Goal: Task Accomplishment & Management: Use online tool/utility

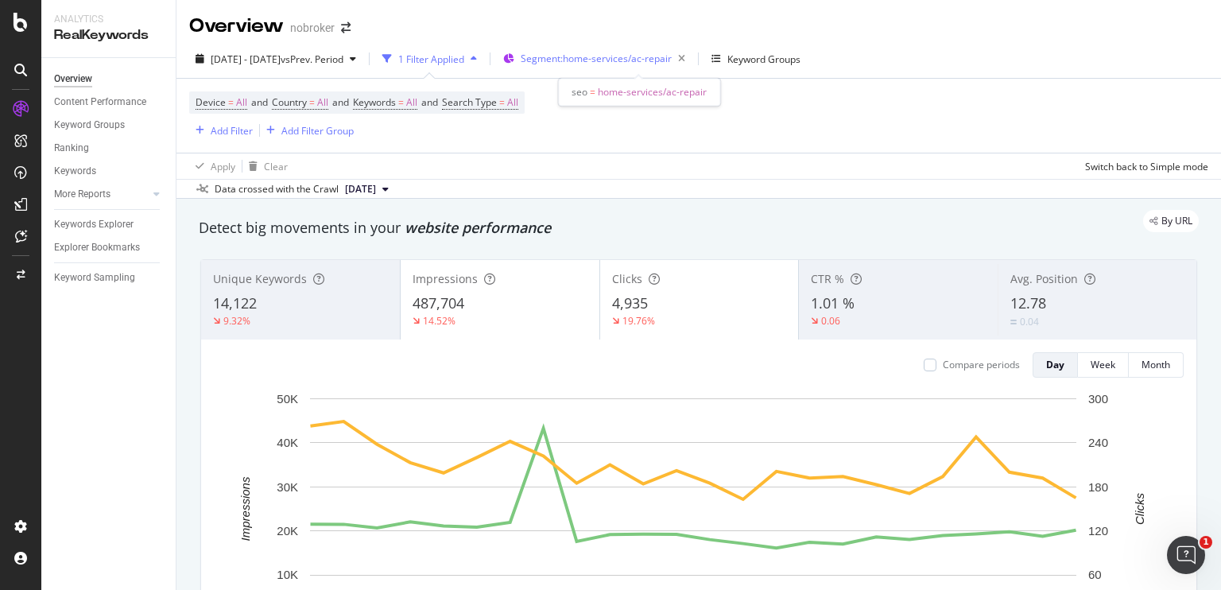
click at [591, 60] on span "Segment: home-services/ac-repair" at bounding box center [596, 59] width 151 height 14
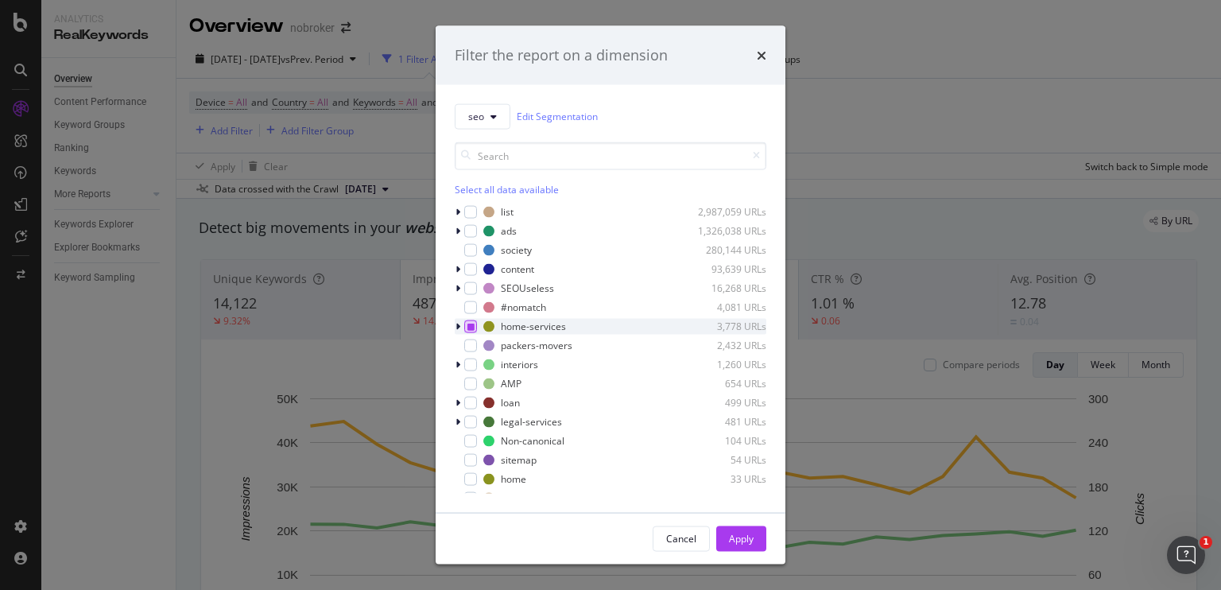
click at [469, 327] on icon "modal" at bounding box center [470, 326] width 7 height 8
click at [457, 266] on icon "modal" at bounding box center [458, 269] width 5 height 10
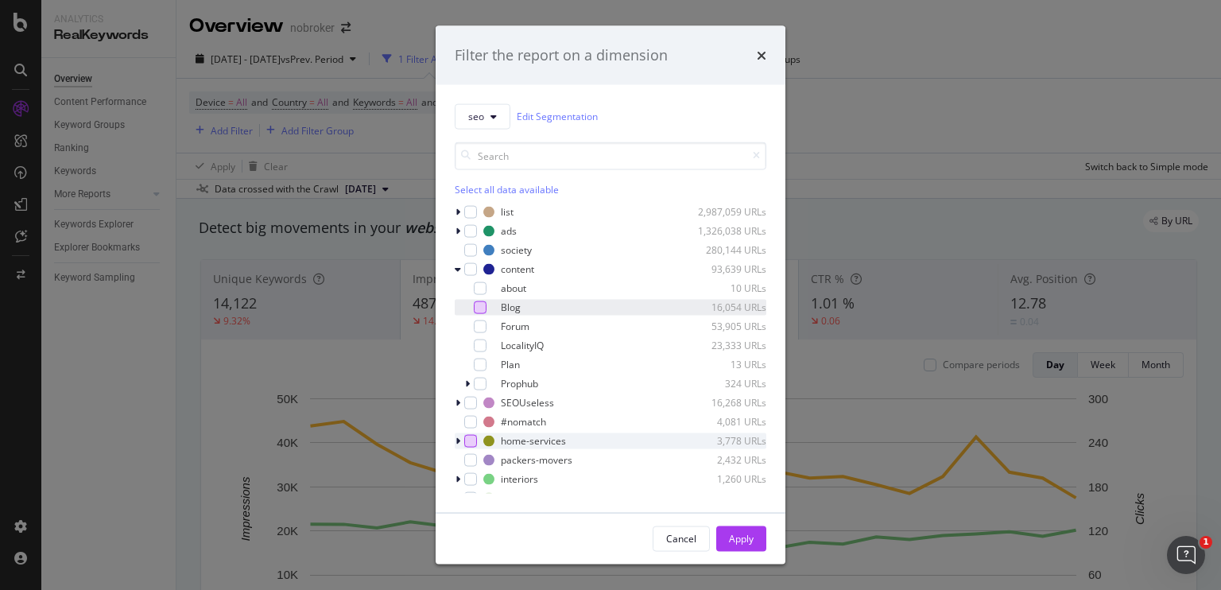
click at [483, 308] on div "modal" at bounding box center [480, 306] width 13 height 13
click at [738, 536] on div "Apply" at bounding box center [741, 539] width 25 height 14
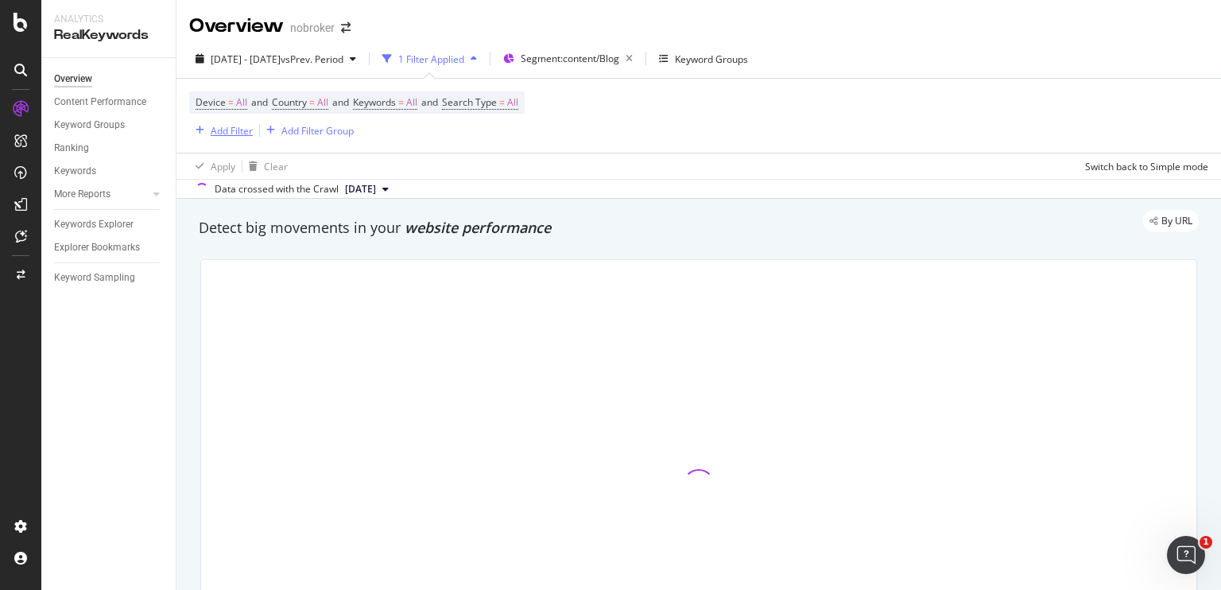
click at [237, 124] on div "Add Filter" at bounding box center [232, 131] width 42 height 14
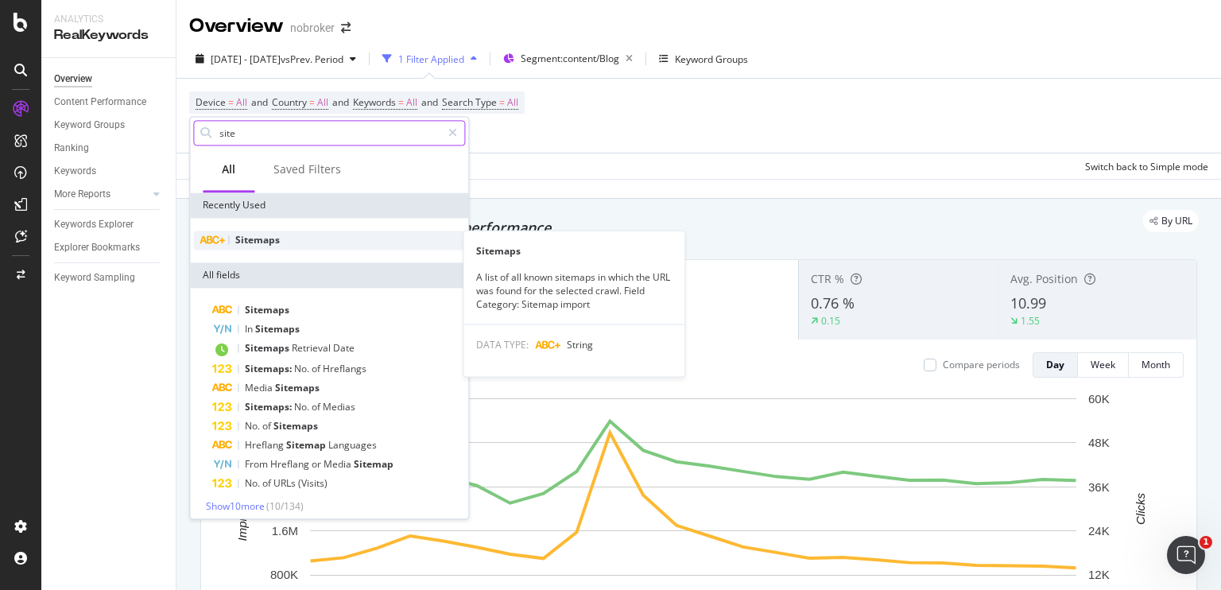
type input "site"
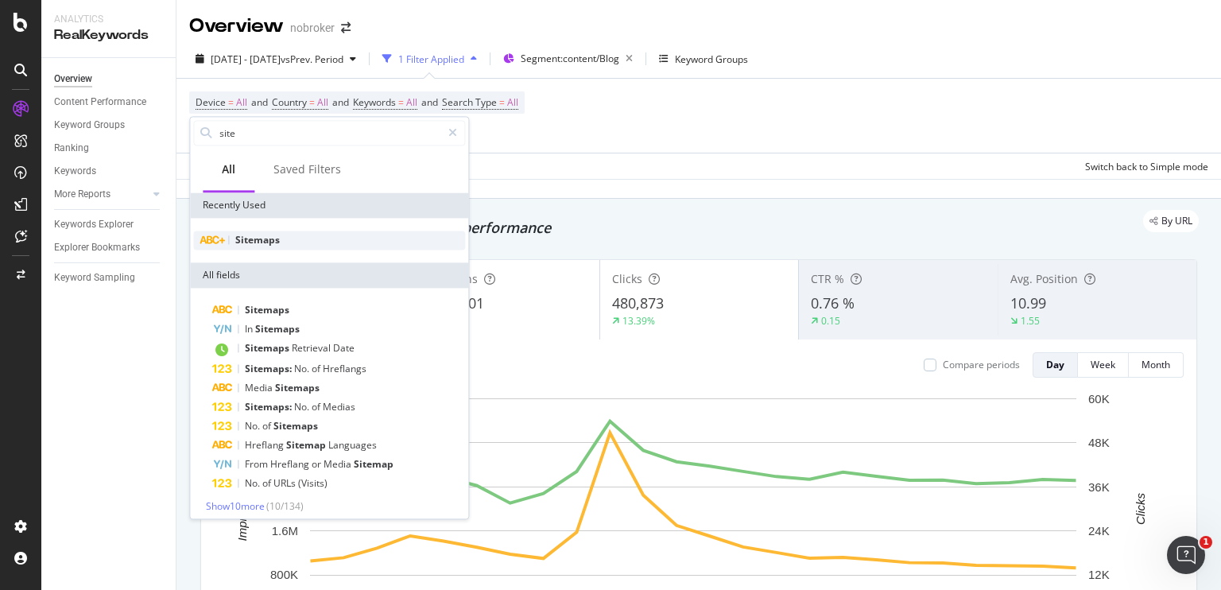
click at [242, 235] on span "Sitemaps" at bounding box center [257, 240] width 45 height 14
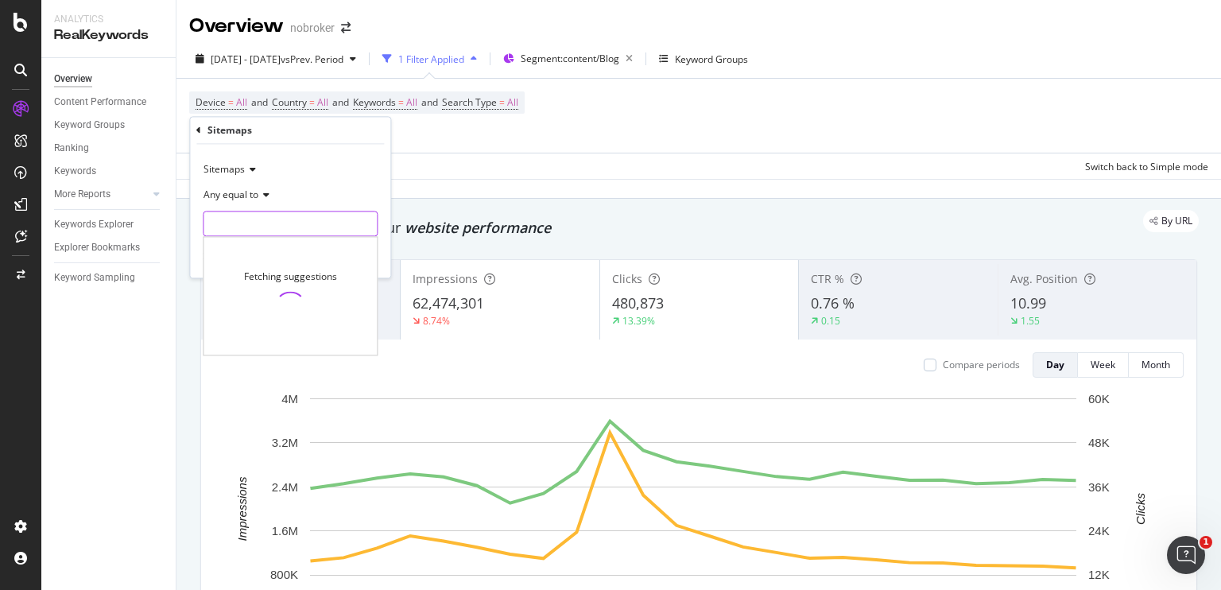
click at [289, 219] on input "text" at bounding box center [290, 223] width 173 height 25
paste input "https://www.nobroker.in/blog/sitemap_index/?id=cleaning-tips.xml"
click at [293, 225] on input "https://www.nobroker.in/blog/sitemap_index/?id=cleaning-tips.xml" at bounding box center [279, 223] width 150 height 25
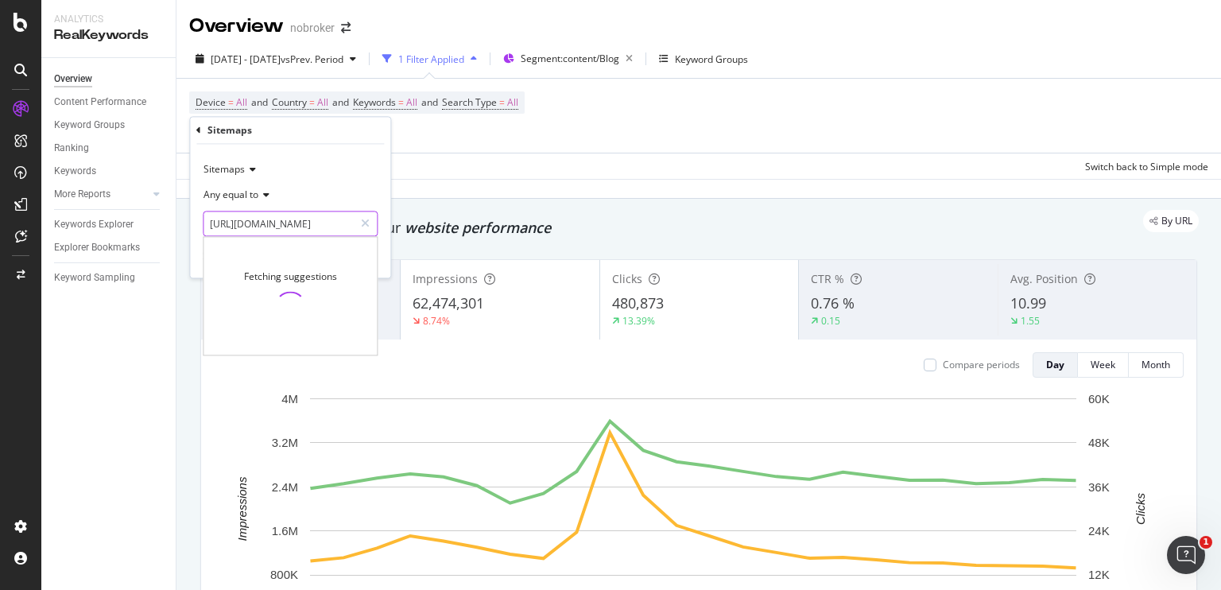
scroll to position [0, 126]
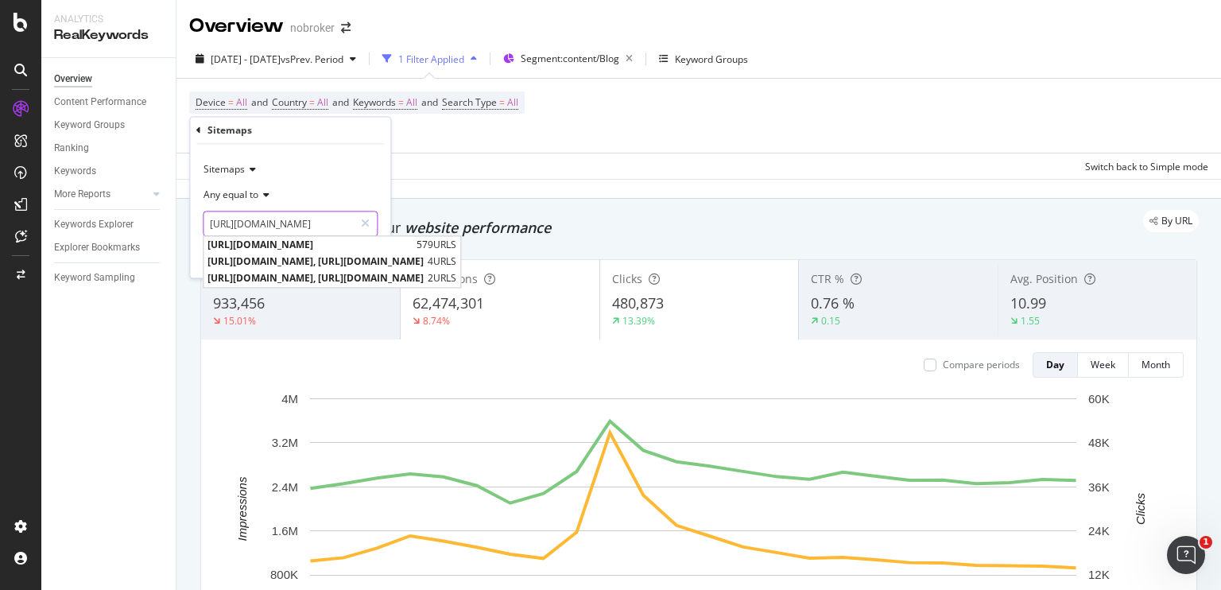
type input "[URL][DOMAIN_NAME]"
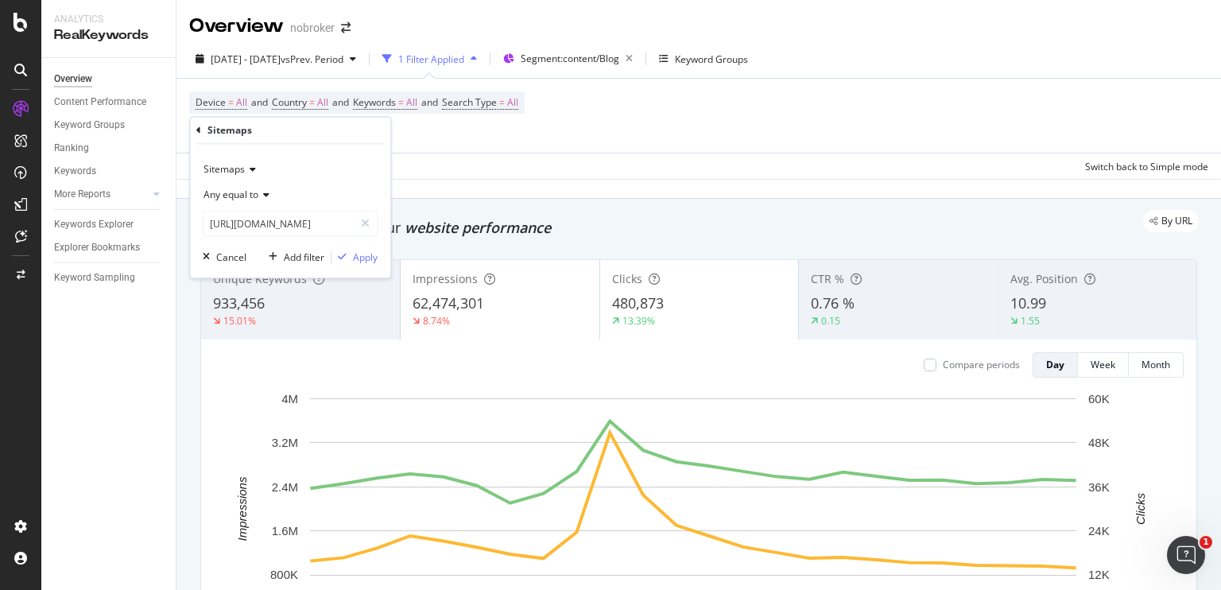
click at [337, 188] on div "Any equal to" at bounding box center [290, 195] width 175 height 25
click at [359, 171] on div "Sitemaps" at bounding box center [290, 169] width 175 height 25
click at [350, 149] on div "Sitemaps Sitemaps Sitemap Indexes Any equal to https://www.nobroker.in/blog/sit…" at bounding box center [290, 212] width 200 height 134
click at [357, 263] on div "Apply" at bounding box center [365, 257] width 25 height 14
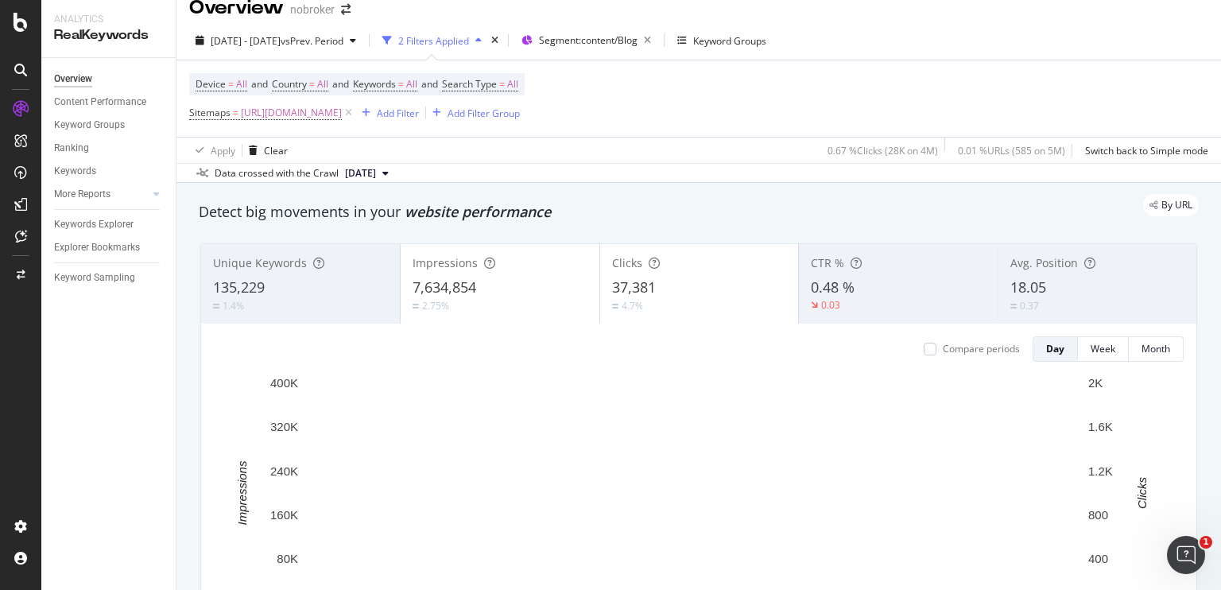
scroll to position [17, 0]
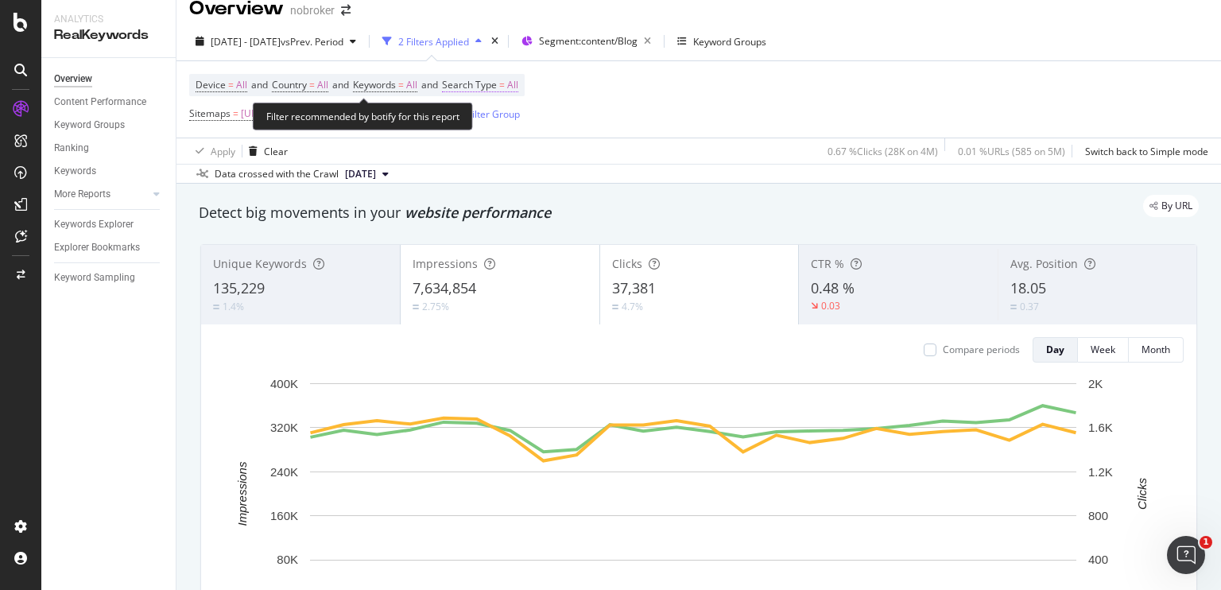
click at [518, 83] on span "All" at bounding box center [512, 85] width 11 height 22
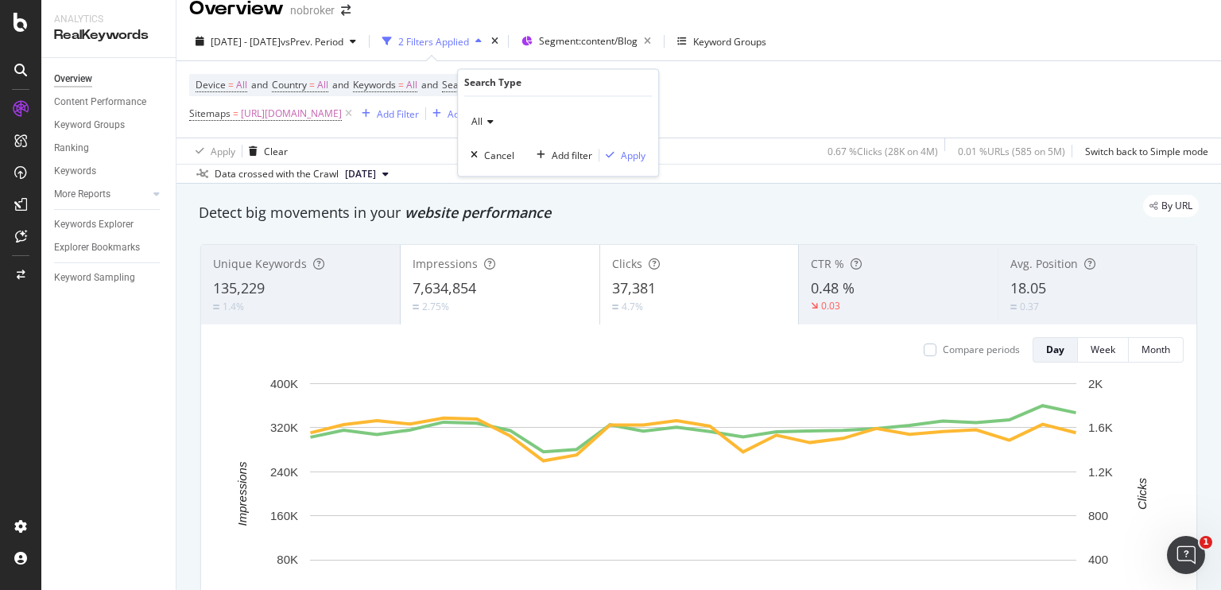
click at [488, 118] on icon at bounding box center [488, 123] width 11 height 10
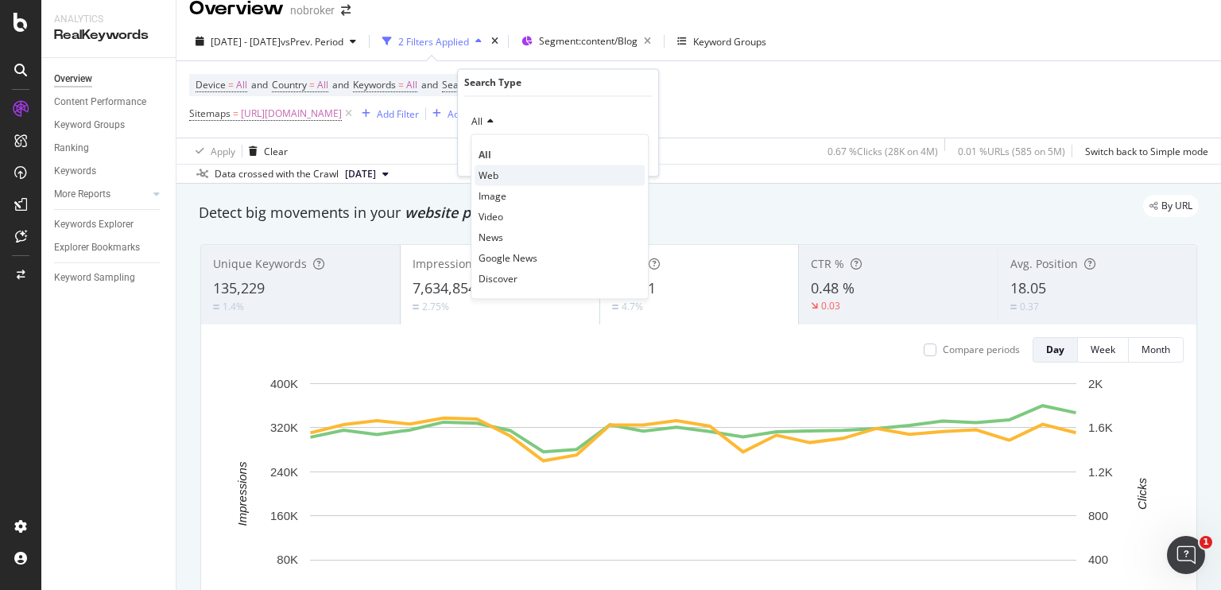
click at [483, 174] on span "Web" at bounding box center [489, 176] width 20 height 14
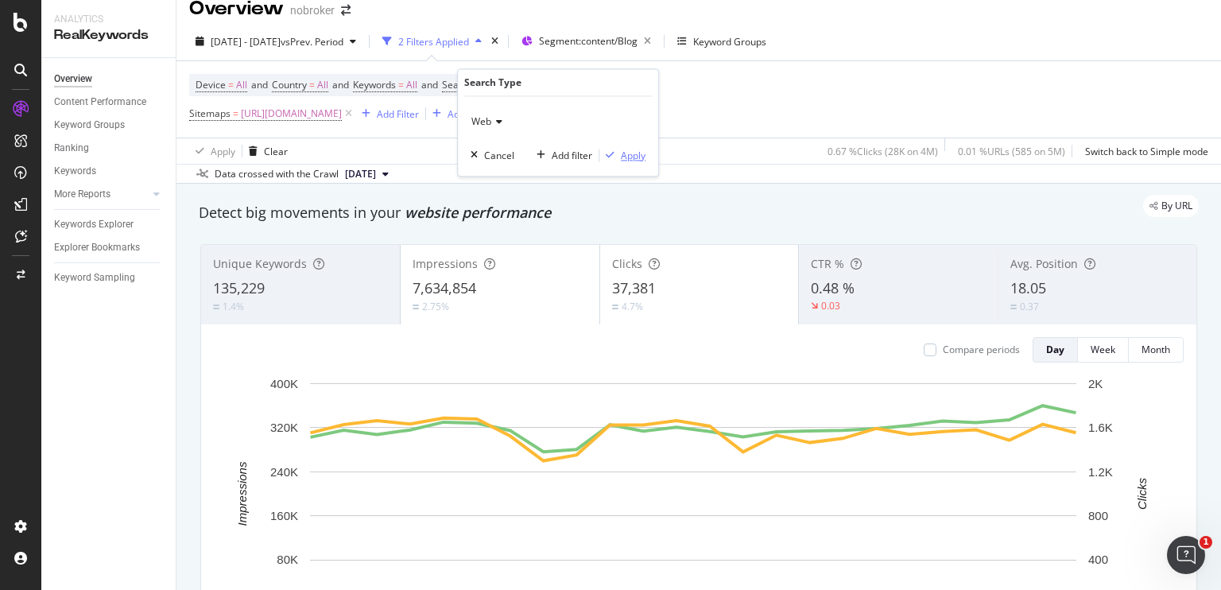
click at [622, 150] on div "Apply" at bounding box center [633, 156] width 25 height 14
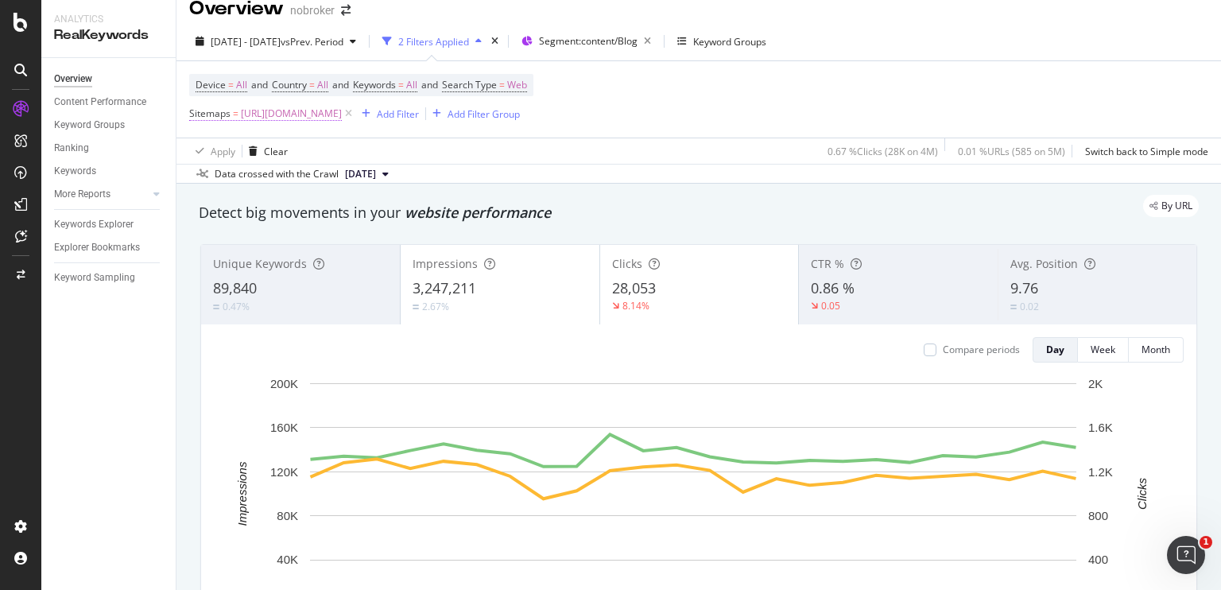
click at [342, 115] on span "[URL][DOMAIN_NAME]" at bounding box center [291, 114] width 101 height 22
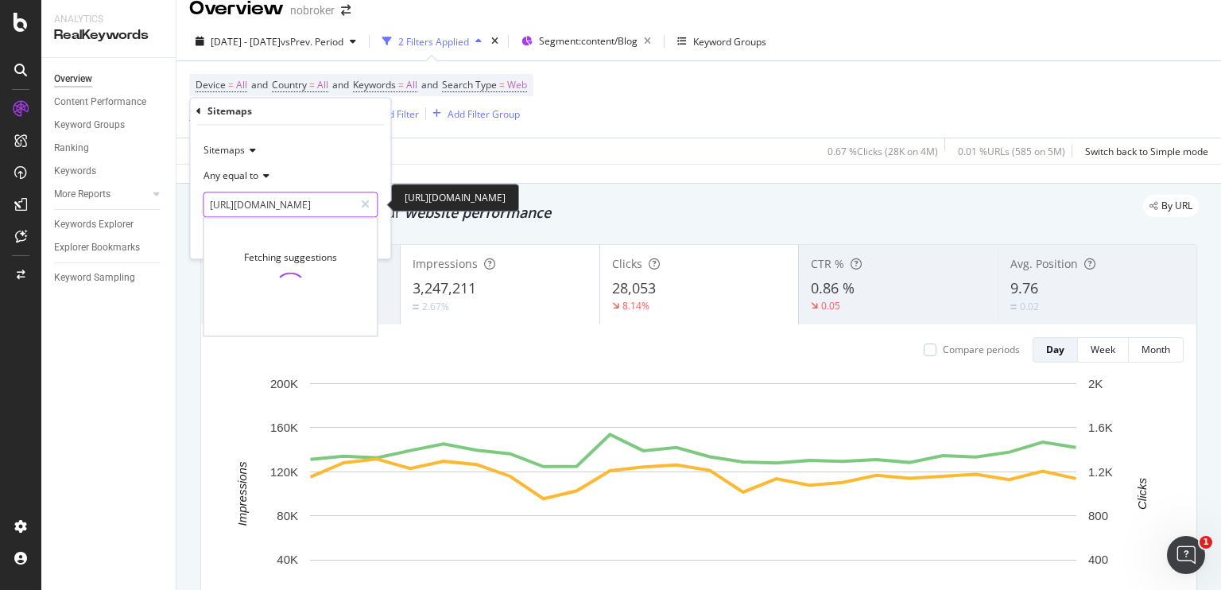
click at [324, 197] on input "[URL][DOMAIN_NAME]" at bounding box center [279, 204] width 150 height 25
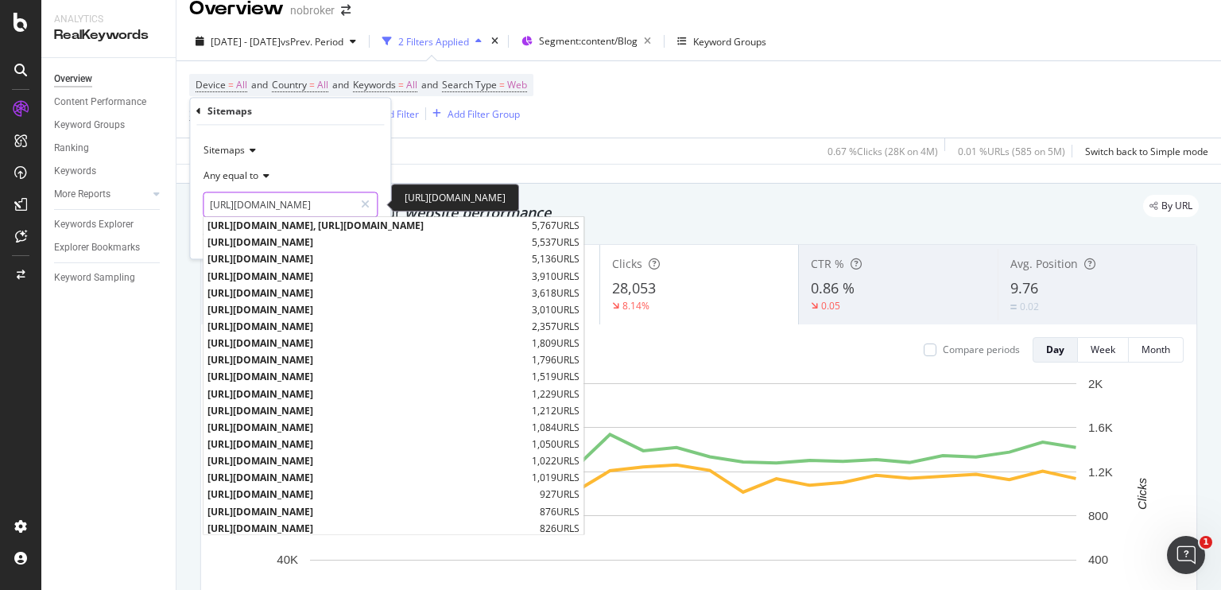
click at [324, 197] on input "[URL][DOMAIN_NAME]" at bounding box center [279, 204] width 150 height 25
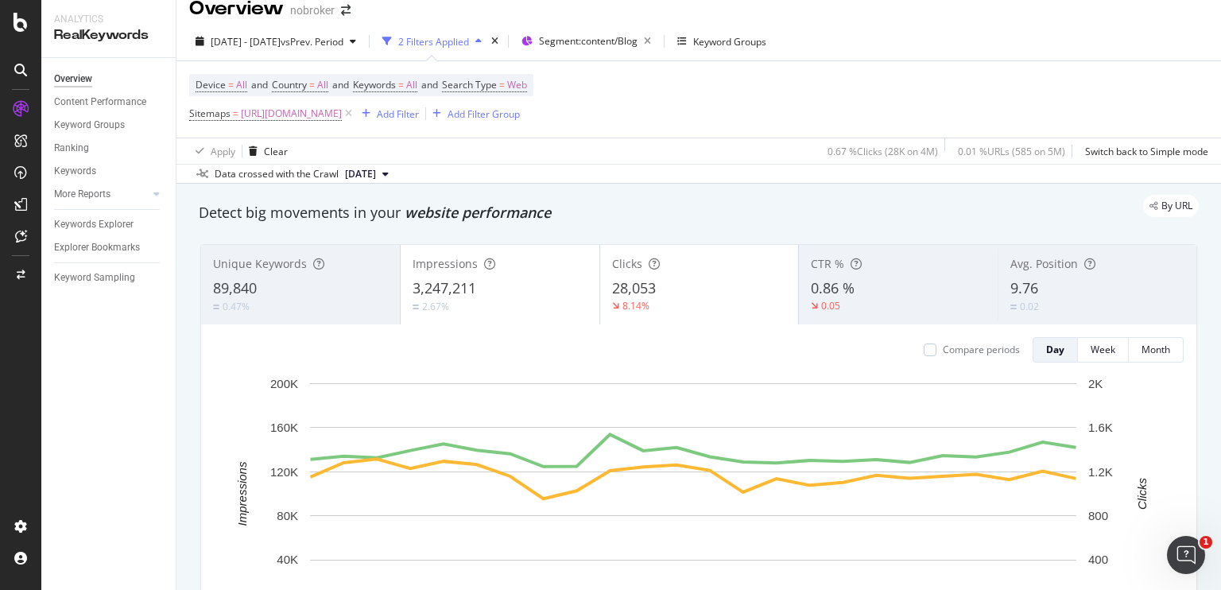
click at [480, 153] on div "Apply Clear 0.67 % Clicks ( 28K on 4M ) 0.01 % URLs ( 585 on 5M ) Switch back t…" at bounding box center [698, 151] width 1045 height 26
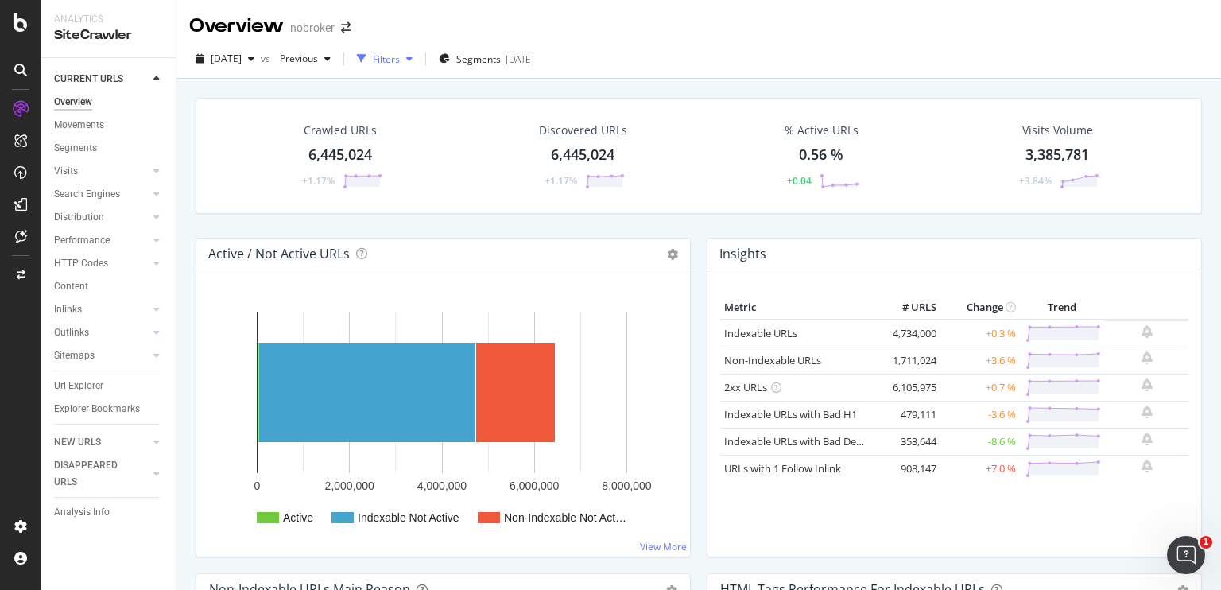
click at [413, 58] on icon "button" at bounding box center [409, 59] width 6 height 10
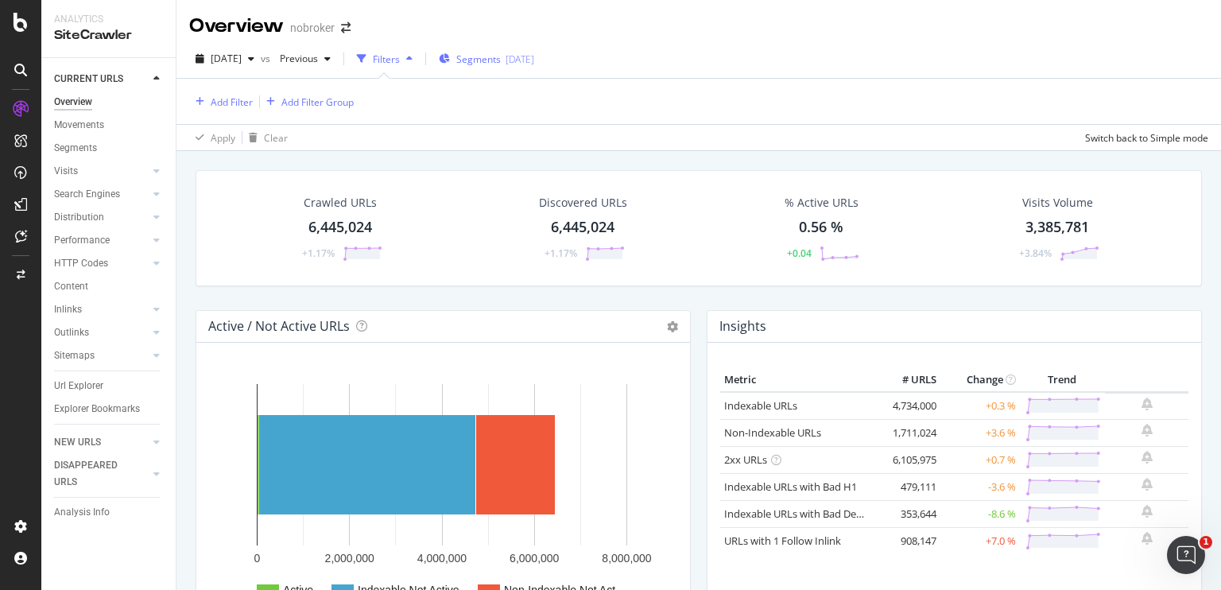
click at [479, 53] on div "Segments [DATE]" at bounding box center [486, 59] width 95 height 14
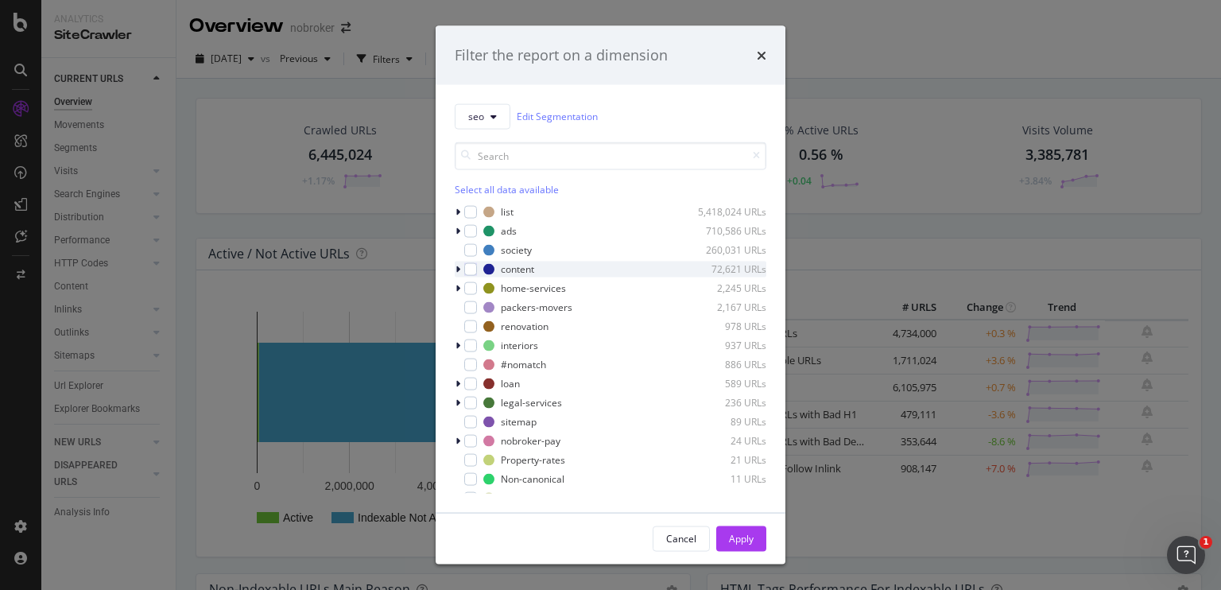
click at [460, 264] on div "modal" at bounding box center [460, 269] width 10 height 16
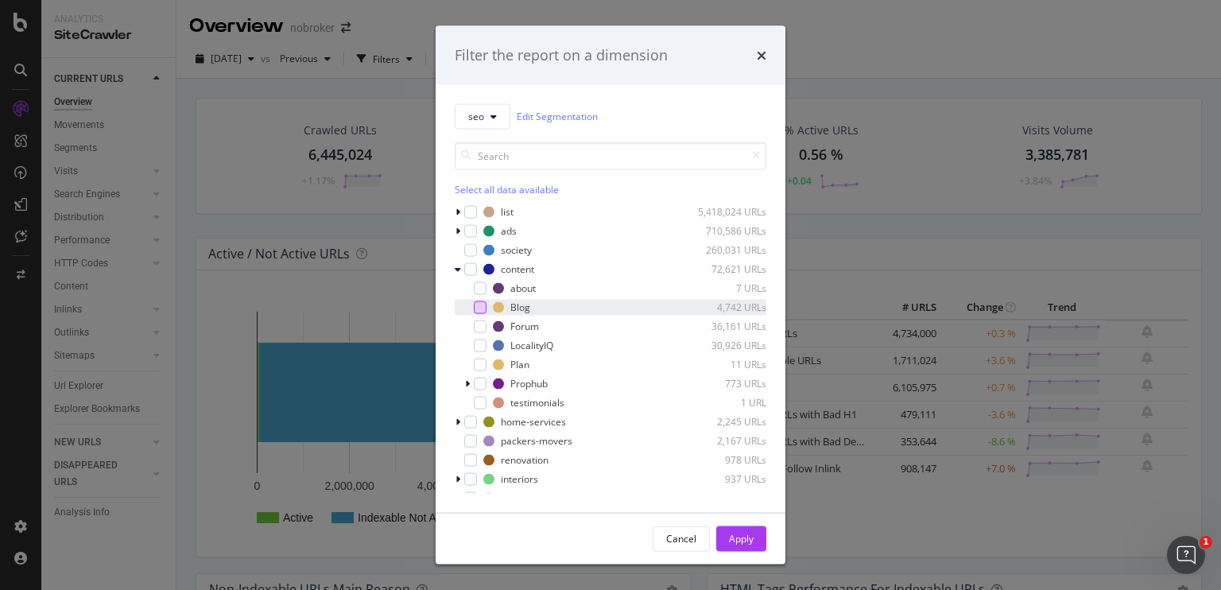
click at [476, 304] on div "modal" at bounding box center [480, 306] width 13 height 13
click at [737, 536] on div "Apply" at bounding box center [741, 539] width 25 height 14
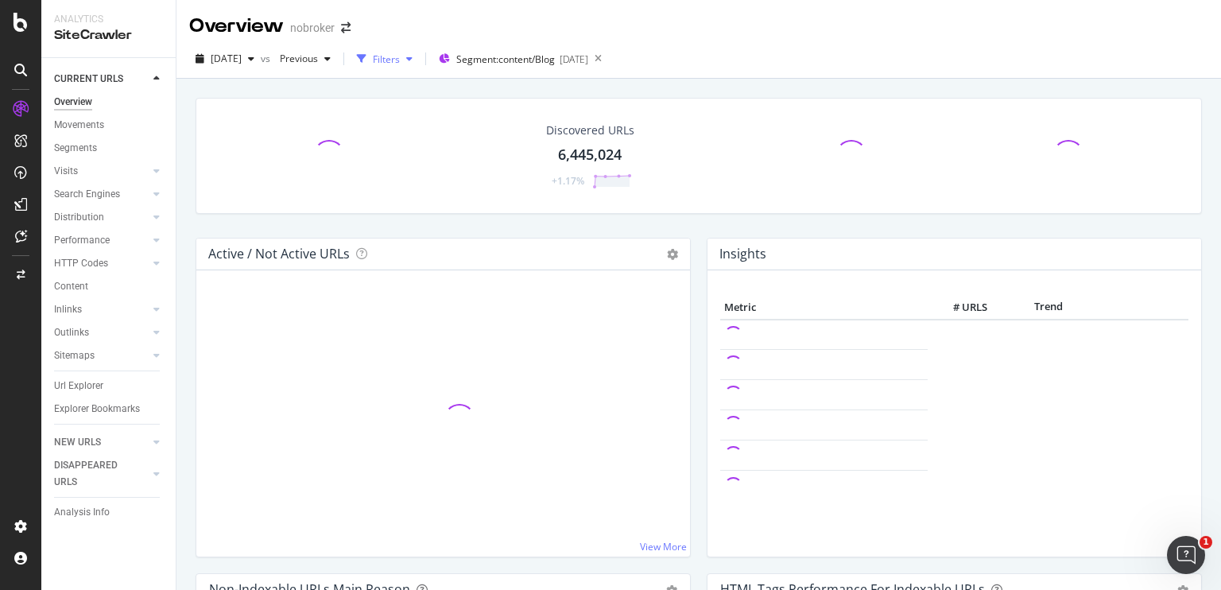
click at [419, 56] on div "button" at bounding box center [409, 59] width 19 height 10
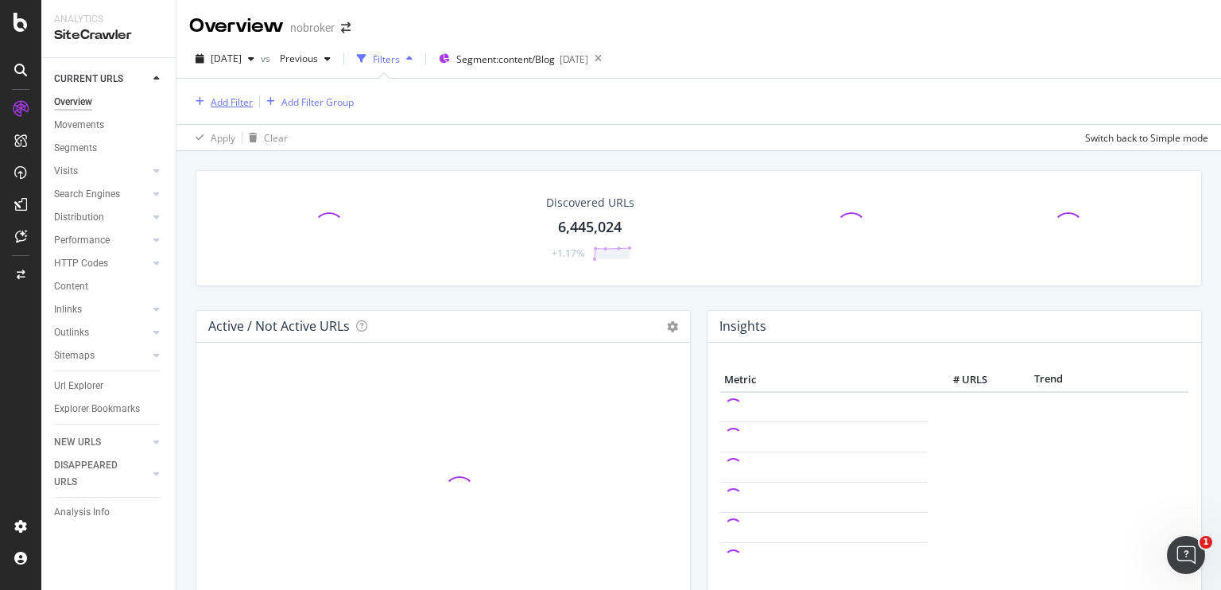
click at [242, 95] on div "Add Filter" at bounding box center [232, 102] width 42 height 14
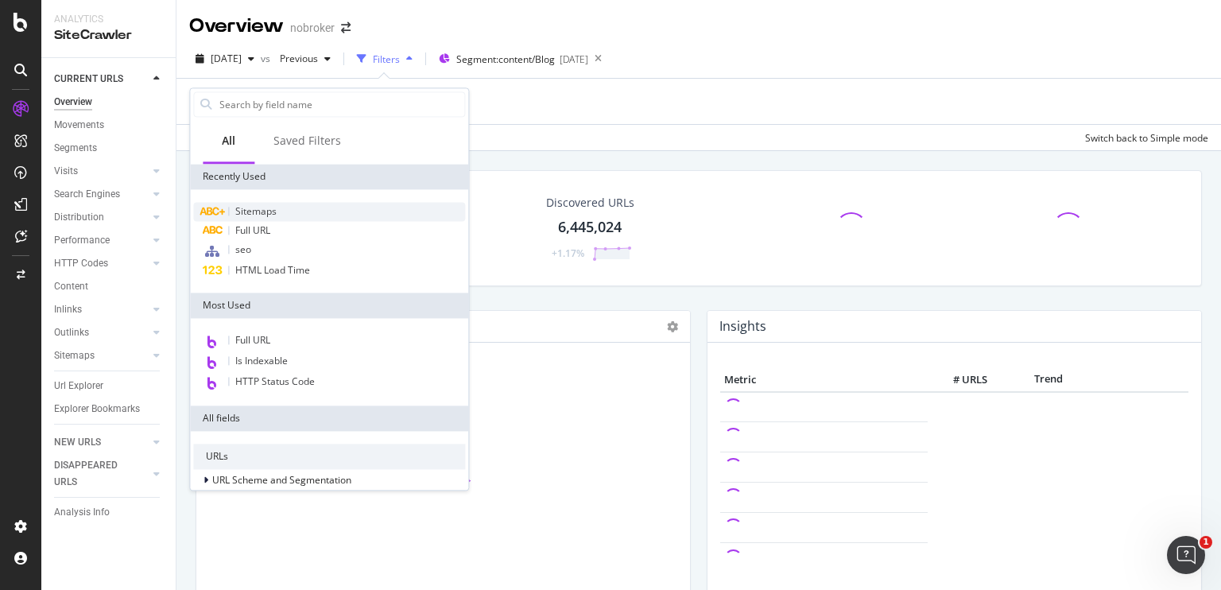
click at [255, 218] on div "Sitemaps" at bounding box center [329, 211] width 272 height 19
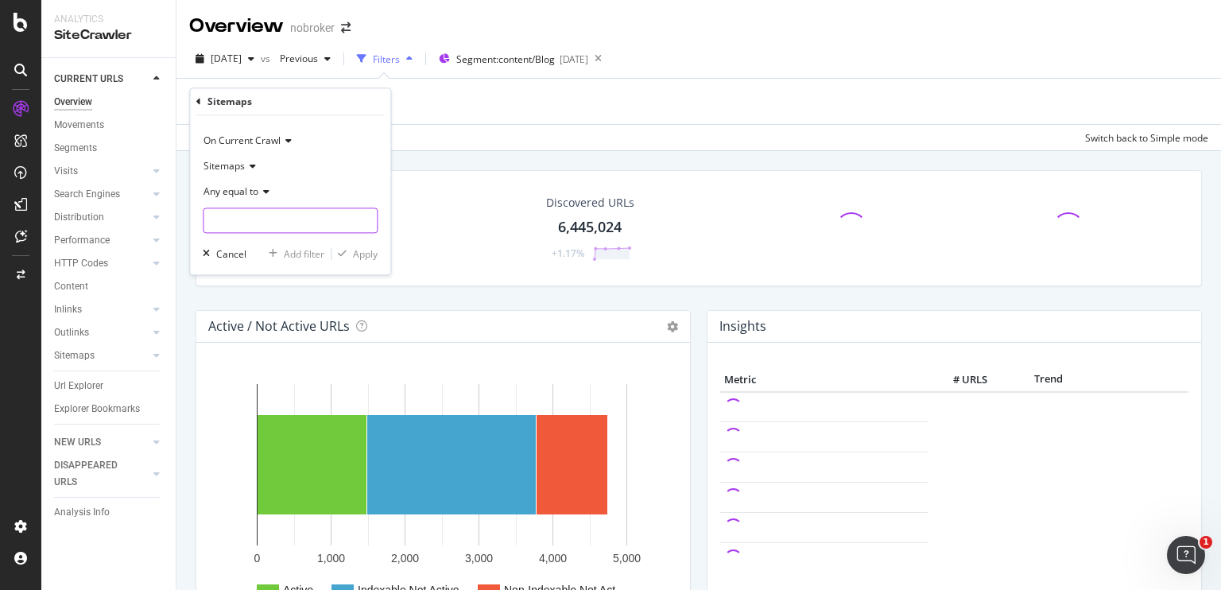
paste input "[URL][DOMAIN_NAME]"
click at [285, 224] on input "text" at bounding box center [290, 220] width 173 height 25
type input "[URL][DOMAIN_NAME]"
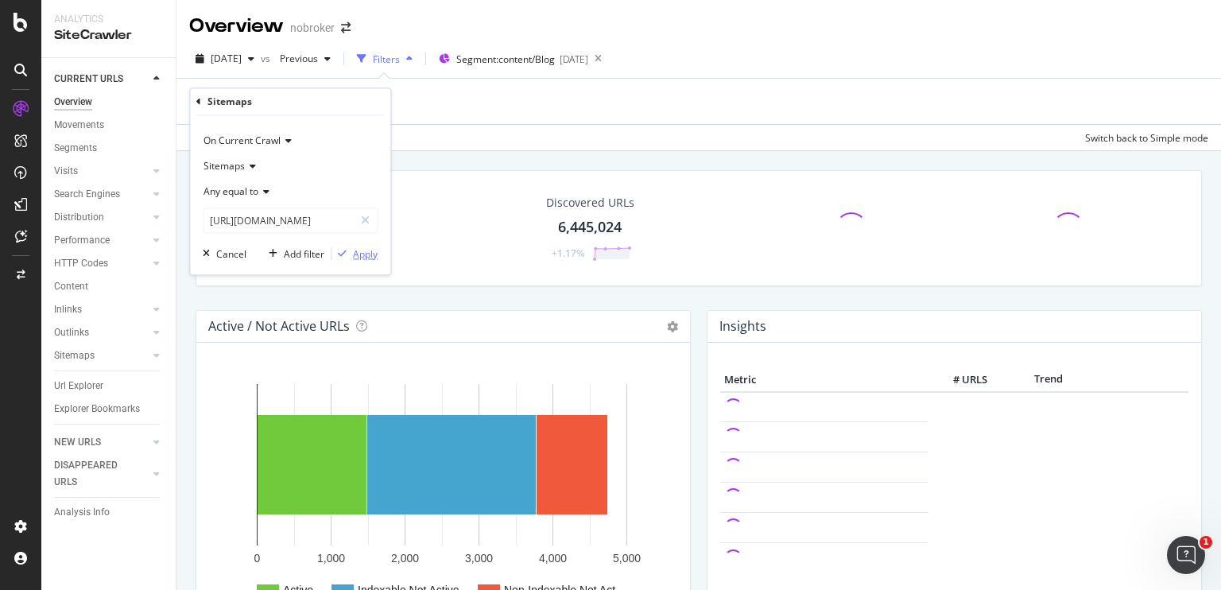
click at [366, 250] on div "Apply" at bounding box center [365, 254] width 25 height 14
